Goal: Task Accomplishment & Management: Manage account settings

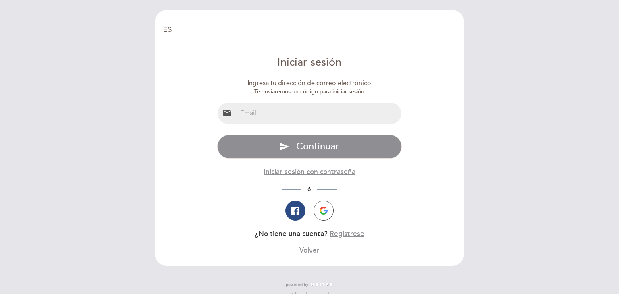
select select "es"
click at [255, 110] on input "email" at bounding box center [319, 113] width 165 height 21
type input "[PERSON_NAME][EMAIL_ADDRESS][DOMAIN_NAME]"
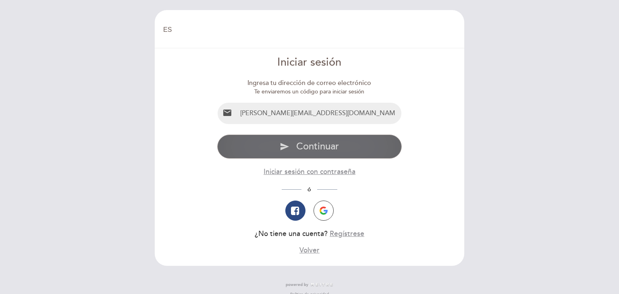
click at [313, 148] on span "Continuar" at bounding box center [317, 147] width 43 height 12
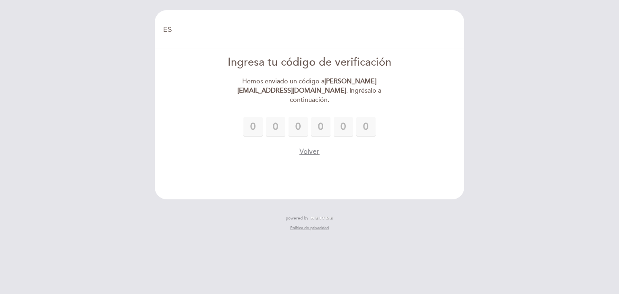
type input "2"
type input "0"
type input "3"
type input "0"
type input "5"
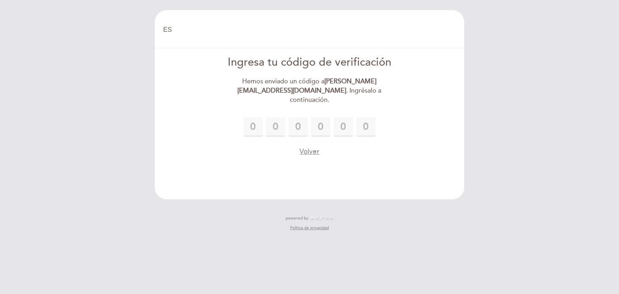
type input "1"
